Goal: Navigation & Orientation: Find specific page/section

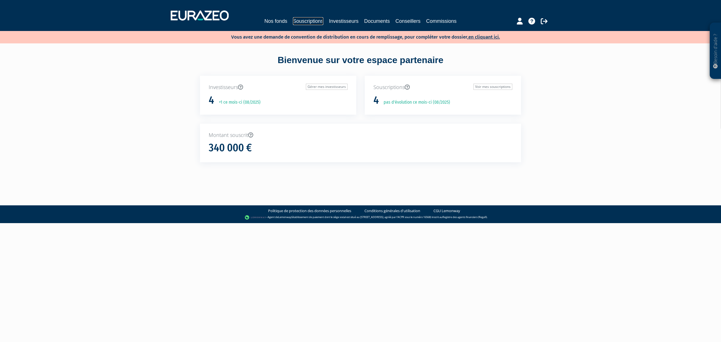
click at [304, 19] on link "Souscriptions" at bounding box center [308, 21] width 30 height 8
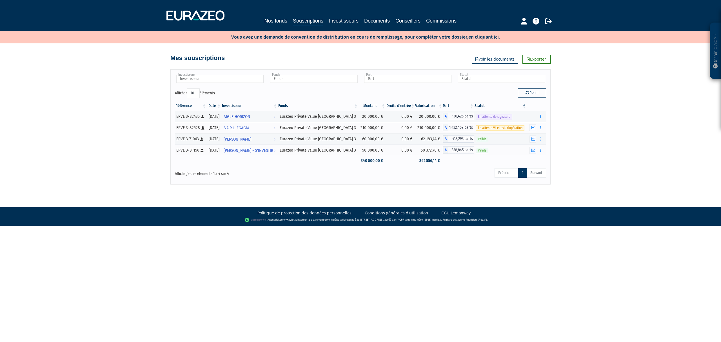
drag, startPoint x: 375, startPoint y: 153, endPoint x: 169, endPoint y: 125, distance: 207.6
click at [168, 125] on div "Besoin d'aide ? × J'ai besoin d'aide Si vous avez une question à propos du fonc…" at bounding box center [360, 92] width 721 height 184
click at [170, 125] on div "Besoin d'aide ? × J'ai besoin d'aide Si vous avez une question à propos du fonc…" at bounding box center [360, 92] width 721 height 184
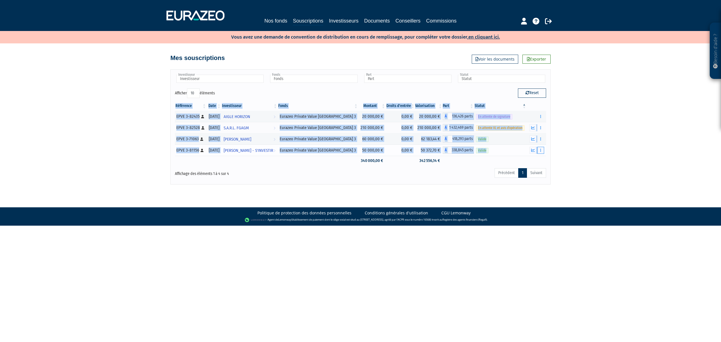
drag, startPoint x: 166, startPoint y: 120, endPoint x: 540, endPoint y: 151, distance: 375.8
click at [540, 151] on div "Besoin d'aide ? × J'ai besoin d'aide Si vous avez une question à propos du fonc…" at bounding box center [360, 92] width 721 height 184
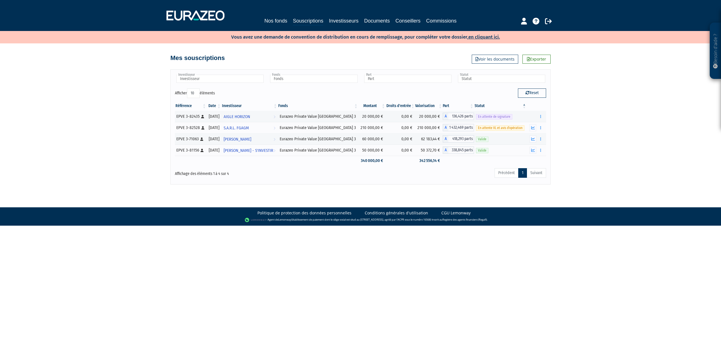
click at [596, 173] on div "Besoin d'aide ? × J'ai besoin d'aide Si vous avez une question à propos du fonc…" at bounding box center [360, 92] width 721 height 184
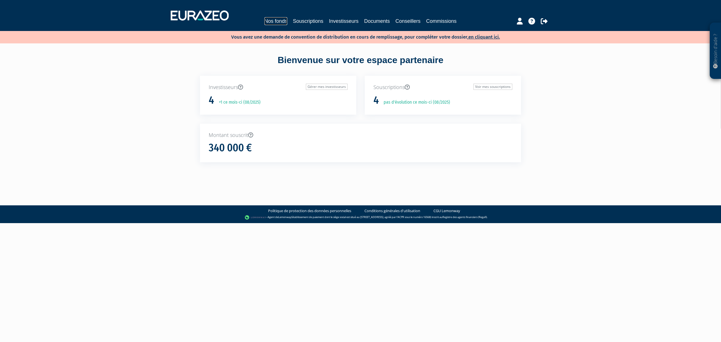
click at [264, 19] on link "Nos fonds" at bounding box center [275, 21] width 23 height 8
